Goal: Task Accomplishment & Management: Complete application form

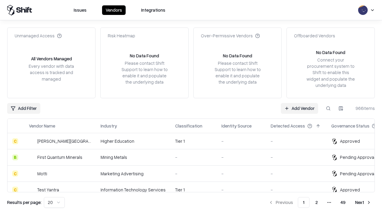
click at [300, 108] on link "Add Vendor" at bounding box center [299, 108] width 37 height 11
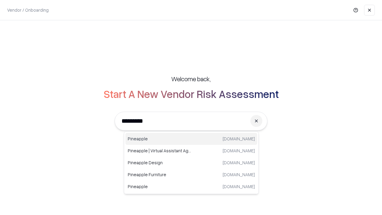
click at [191, 139] on div "Pineapple pineappleenergy.com" at bounding box center [191, 139] width 132 height 12
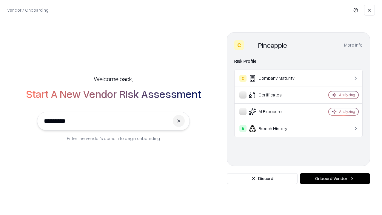
type input "*********"
click at [335, 179] on button "Onboard Vendor" at bounding box center [335, 178] width 70 height 11
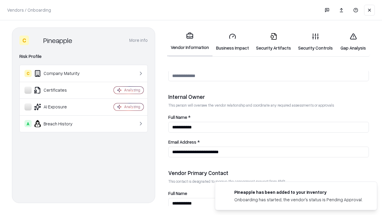
scroll to position [309, 0]
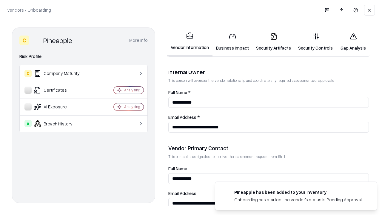
click at [274, 42] on link "Security Artifacts" at bounding box center [274, 42] width 42 height 28
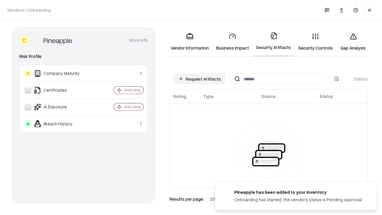
click at [200, 79] on button "Request Artifacts" at bounding box center [200, 78] width 52 height 11
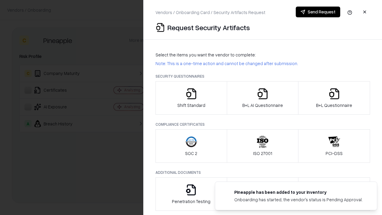
click at [334, 98] on icon "button" at bounding box center [335, 94] width 12 height 12
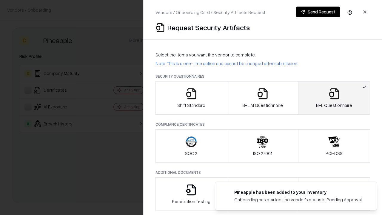
click at [263, 98] on icon "button" at bounding box center [263, 94] width 12 height 12
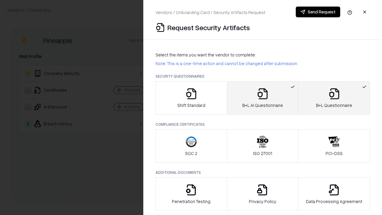
click at [318, 12] on button "Send Request" at bounding box center [318, 12] width 45 height 11
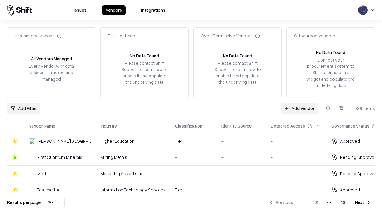
click at [329, 108] on button at bounding box center [328, 108] width 11 height 11
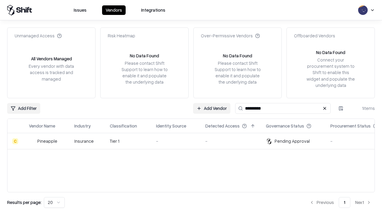
type input "*********"
click at [195, 141] on div "-" at bounding box center [176, 141] width 40 height 6
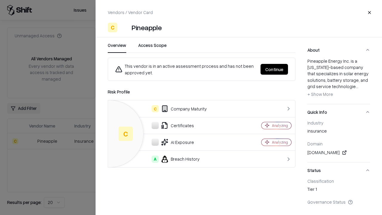
click at [274, 69] on button "Continue" at bounding box center [274, 69] width 27 height 11
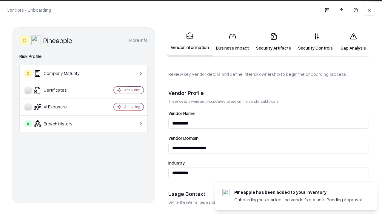
click at [274, 42] on link "Security Artifacts" at bounding box center [274, 42] width 42 height 28
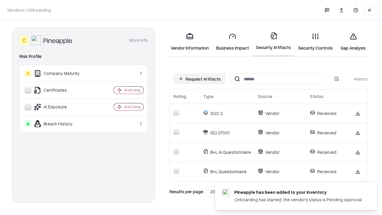
click at [353, 42] on link "Gap Analysis" at bounding box center [354, 42] width 34 height 28
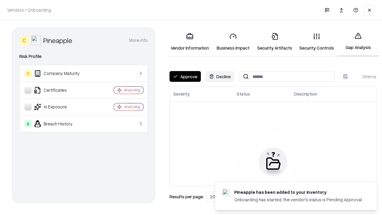
click at [185, 76] on button "Approve" at bounding box center [185, 76] width 31 height 11
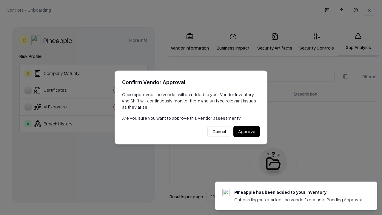
click at [247, 131] on button "Approve" at bounding box center [247, 131] width 27 height 11
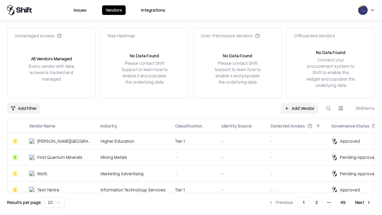
type input "*********"
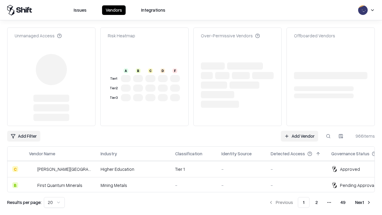
click at [300, 131] on link "Add Vendor" at bounding box center [299, 136] width 37 height 11
